Goal: Task Accomplishment & Management: Use online tool/utility

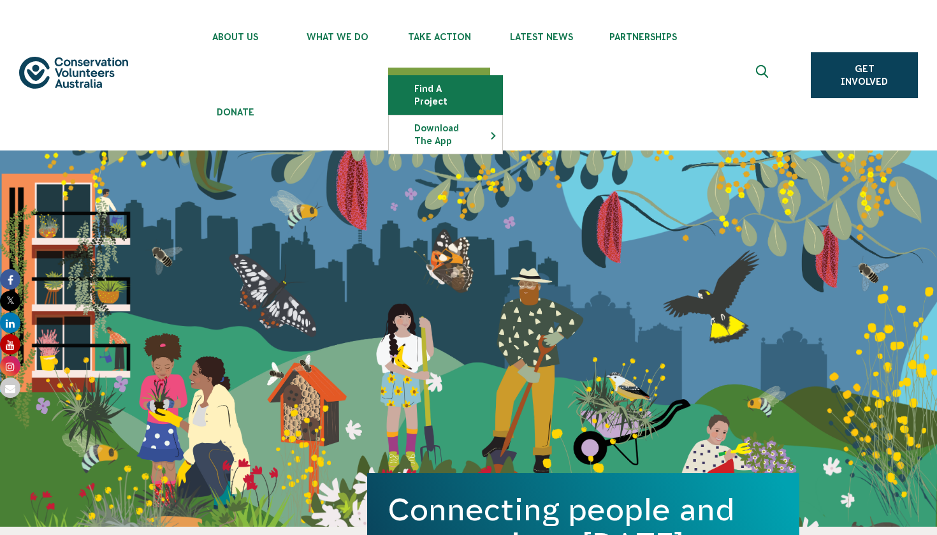
click at [461, 92] on link "Find a project" at bounding box center [446, 95] width 114 height 38
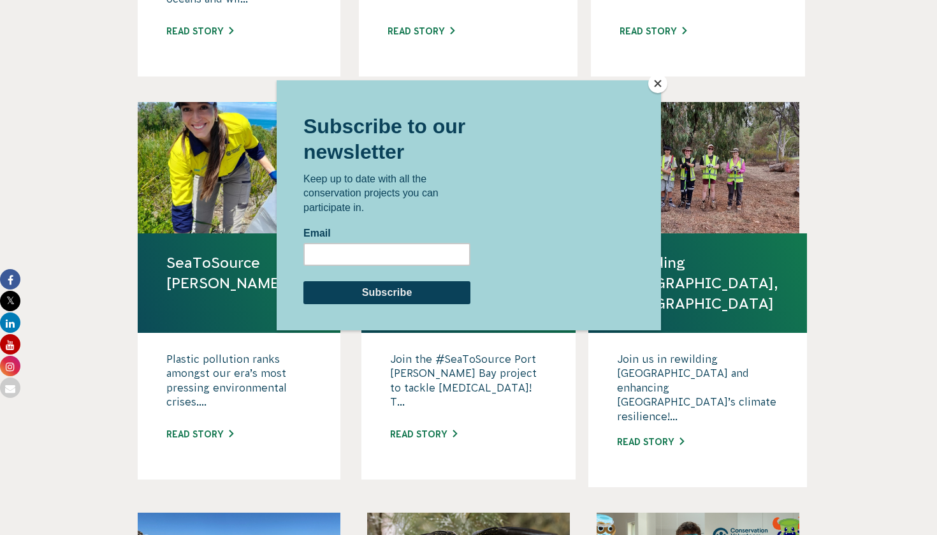
scroll to position [797, 0]
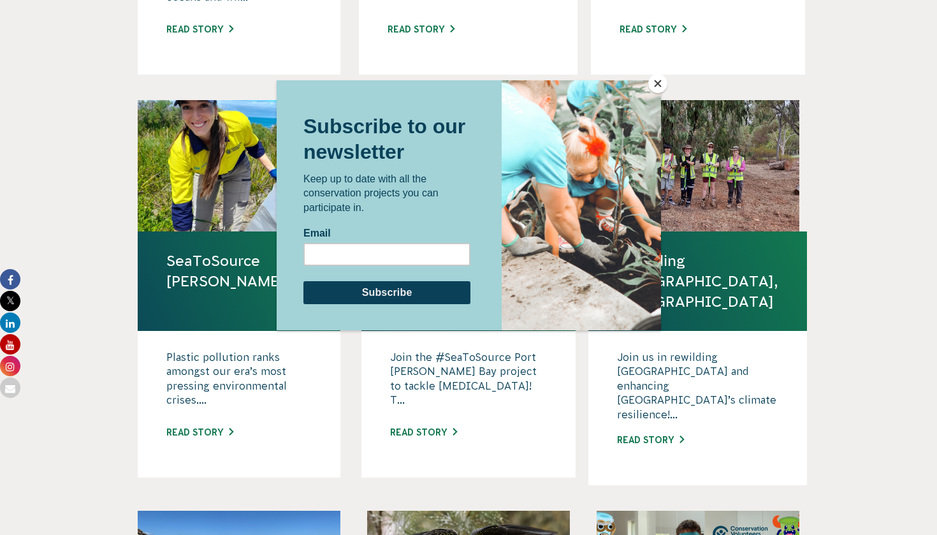
click at [661, 82] on button "Close" at bounding box center [658, 83] width 19 height 19
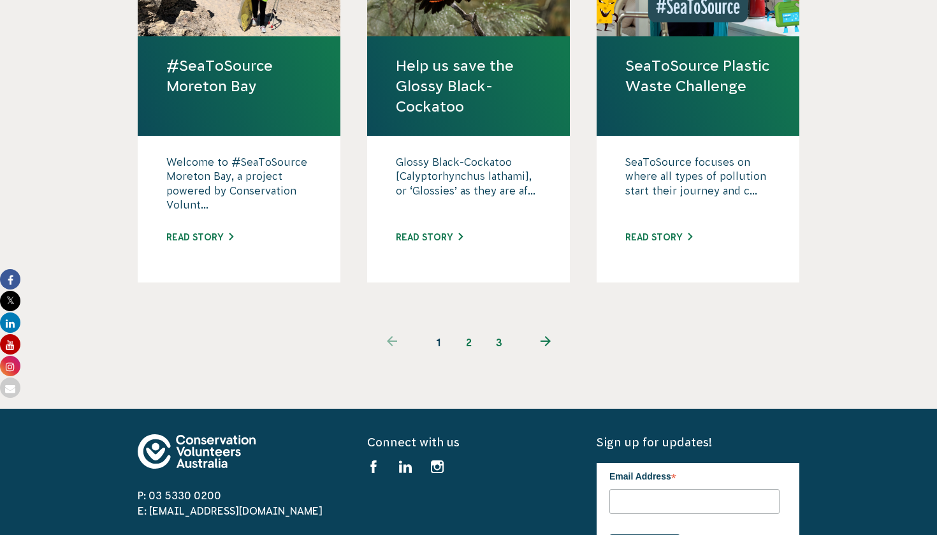
scroll to position [1408, 0]
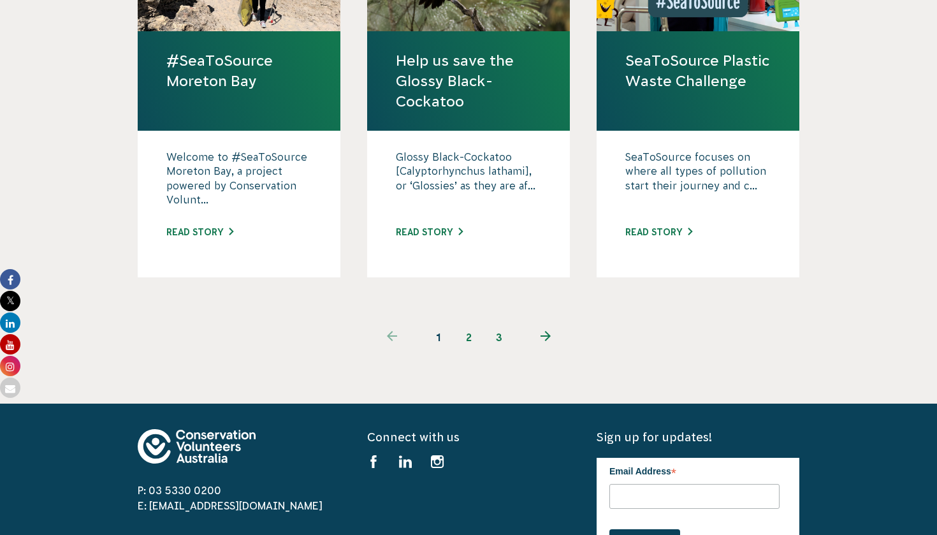
click at [554, 322] on link "next page" at bounding box center [546, 337] width 62 height 31
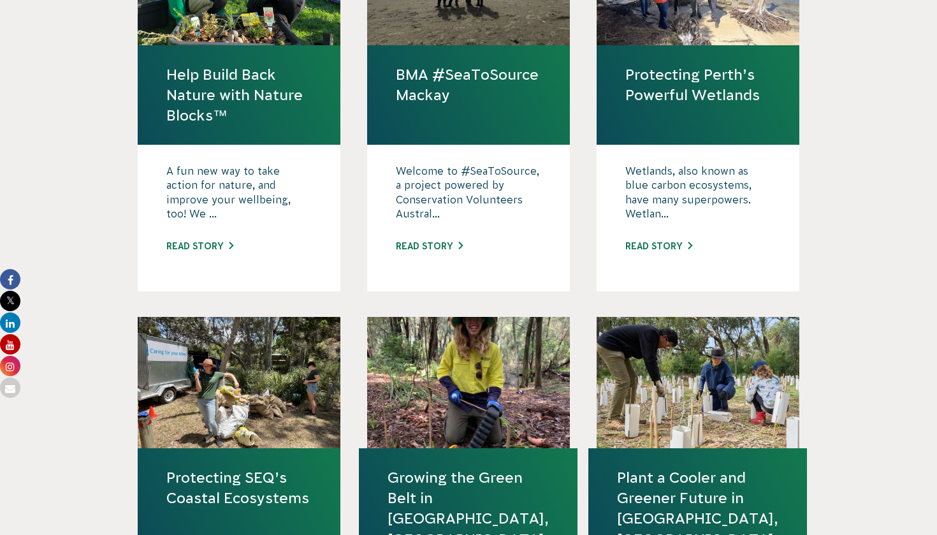
scroll to position [581, 0]
